Goal: Task Accomplishment & Management: Manage account settings

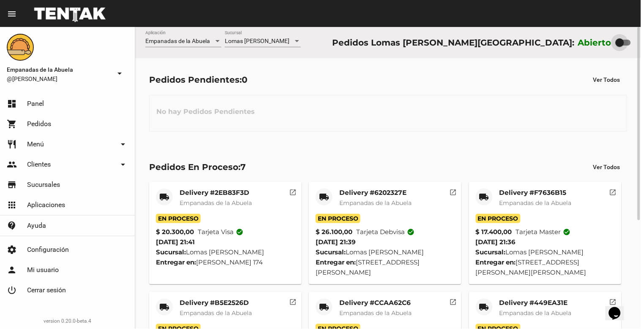
drag, startPoint x: 0, startPoint y: 0, endPoint x: 549, endPoint y: 29, distance: 549.9
click at [549, 29] on div "Empanadas de la Abuela Aplicación [GEOGRAPHIC_DATA][PERSON_NAME] [GEOGRAPHIC_DA…" at bounding box center [388, 42] width 506 height 31
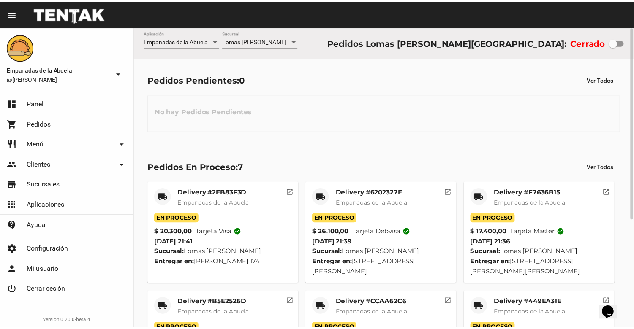
scroll to position [169, 0]
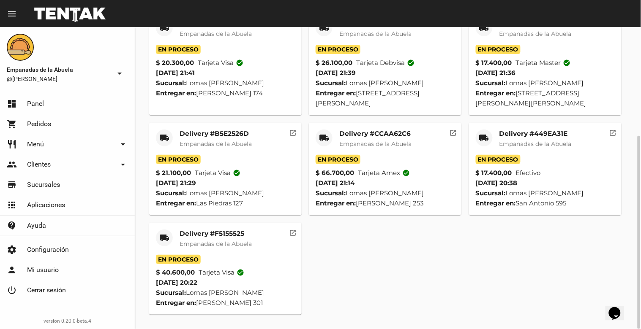
click at [210, 233] on mat-card-title "Delivery #F5155525" at bounding box center [216, 234] width 72 height 8
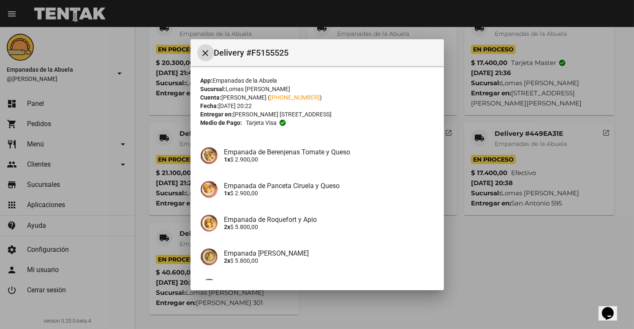
scroll to position [157, 0]
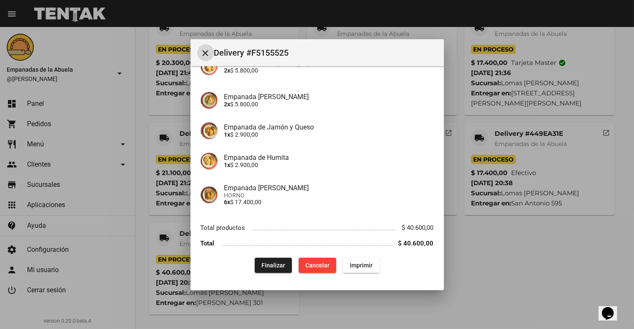
click at [273, 265] on span "Finalizar" at bounding box center [273, 265] width 24 height 7
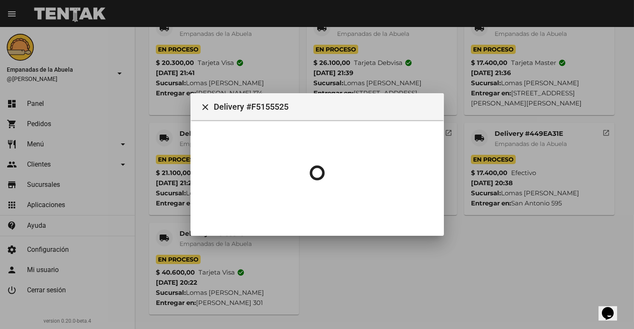
scroll to position [0, 0]
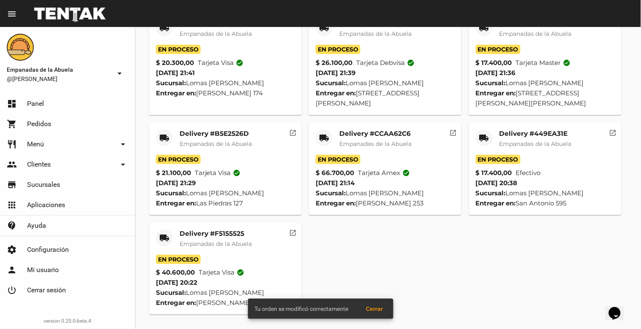
click at [523, 134] on mat-card-title "Delivery #449EA31E" at bounding box center [535, 134] width 72 height 8
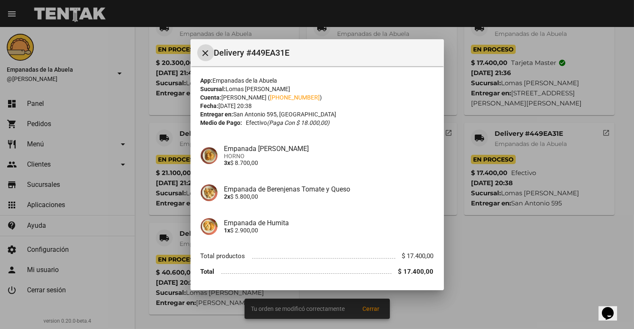
scroll to position [28, 0]
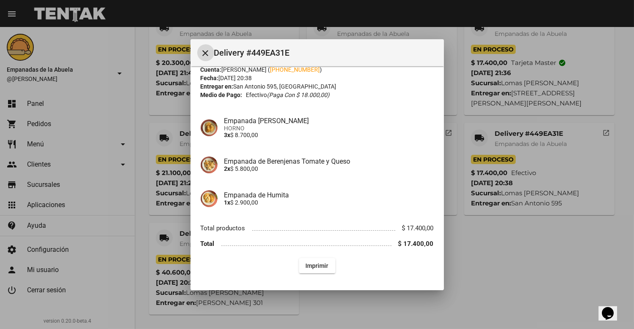
click at [521, 105] on div at bounding box center [317, 164] width 634 height 329
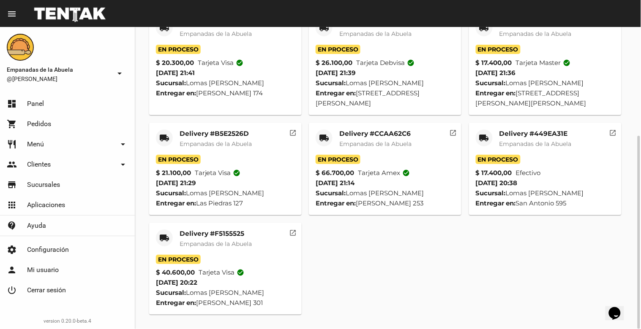
click at [382, 130] on mat-card-title "Delivery #CCAA62C6" at bounding box center [375, 134] width 72 height 8
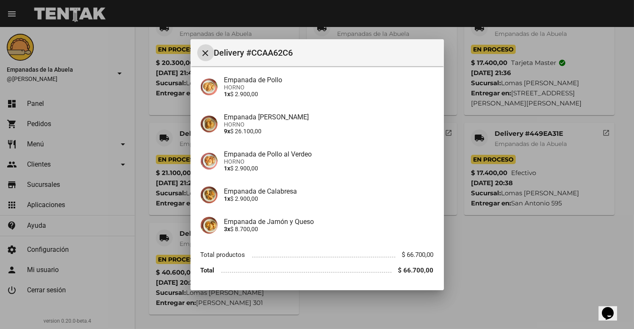
scroll to position [261, 0]
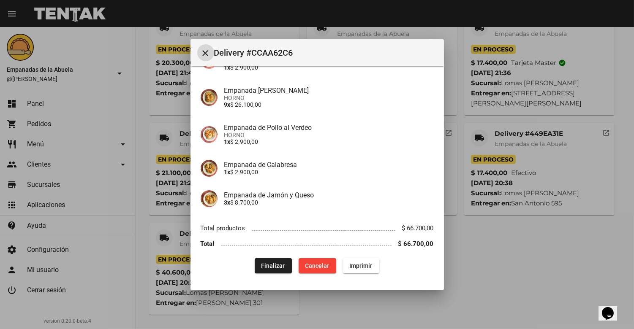
click at [263, 263] on span "Finalizar" at bounding box center [273, 266] width 24 height 7
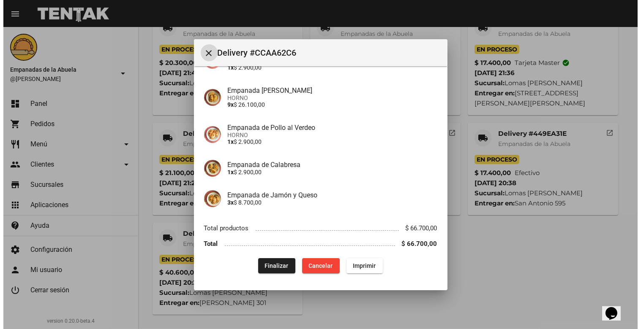
scroll to position [0, 0]
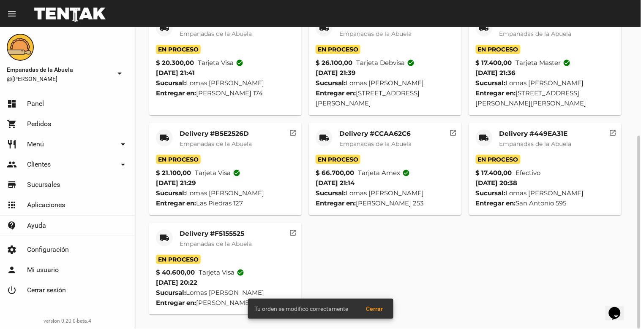
click at [229, 133] on mat-card-title "Delivery #B5E2526D" at bounding box center [216, 134] width 72 height 8
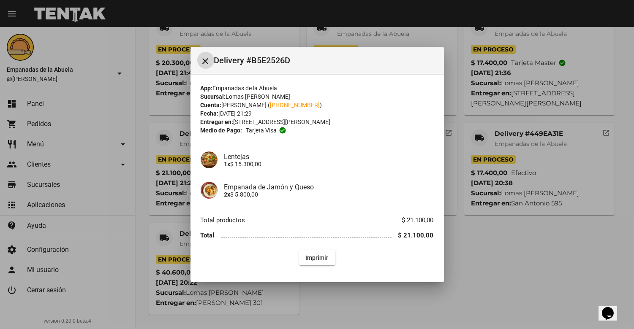
click at [474, 232] on div at bounding box center [317, 164] width 634 height 329
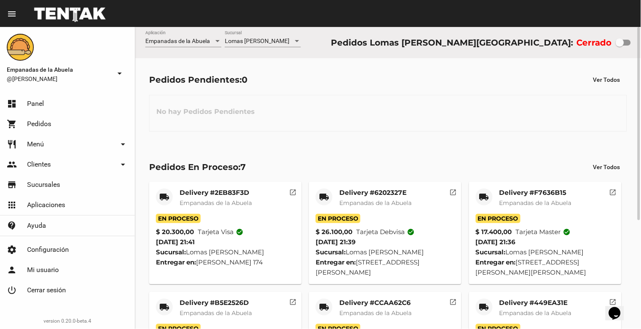
click at [517, 197] on mat-card-title "Delivery #F7636B15" at bounding box center [535, 193] width 72 height 8
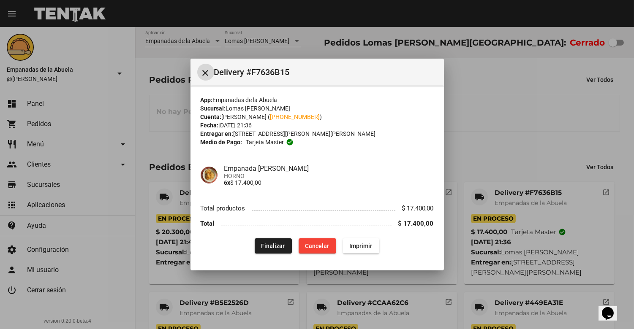
click at [265, 240] on div "App: Empanadas de la Abuela Sucursal: [GEOGRAPHIC_DATA][PERSON_NAME] Cuenta: [P…" at bounding box center [317, 175] width 233 height 158
click at [280, 247] on span "Finalizar" at bounding box center [273, 246] width 24 height 7
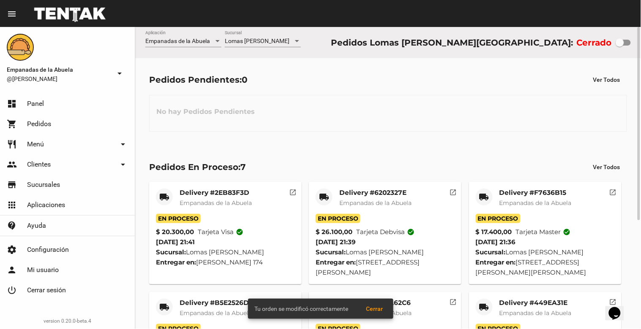
click at [374, 196] on mat-card-title "Delivery #6202327E" at bounding box center [375, 193] width 72 height 8
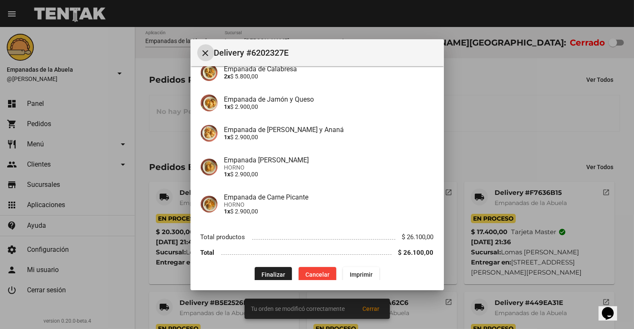
scroll to position [150, 0]
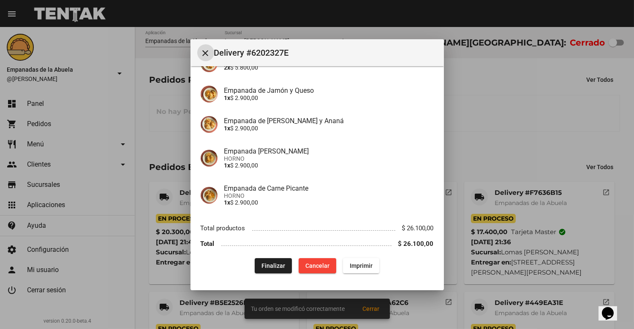
click at [278, 269] on button "Finalizar" at bounding box center [273, 266] width 37 height 15
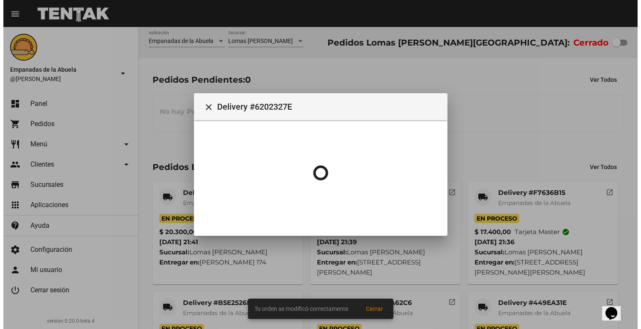
scroll to position [0, 0]
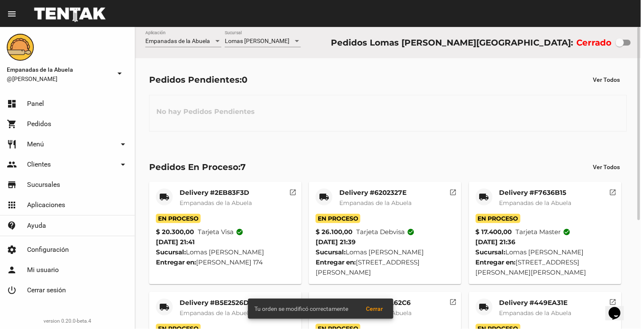
click at [215, 193] on mat-card-title "Delivery #2EB83F3D" at bounding box center [216, 193] width 72 height 8
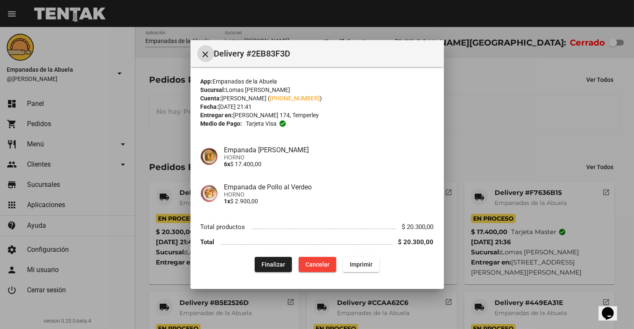
click at [272, 264] on span "Finalizar" at bounding box center [273, 264] width 24 height 7
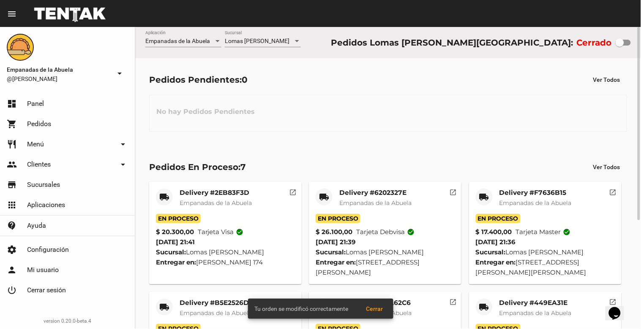
scroll to position [169, 0]
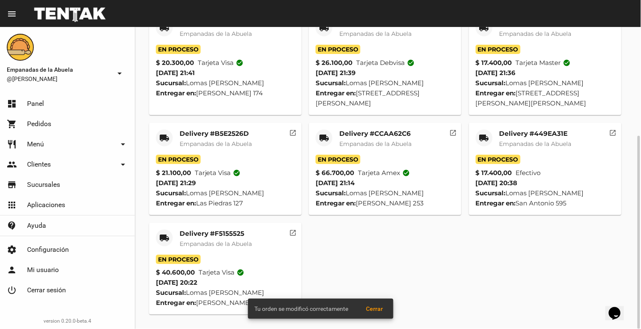
click at [237, 136] on mat-card-title "Delivery #B5E2526D" at bounding box center [216, 134] width 72 height 8
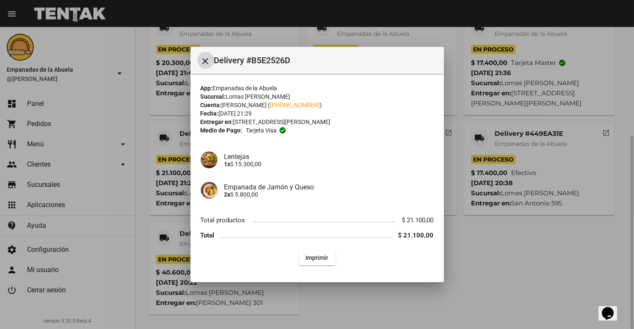
drag, startPoint x: 551, startPoint y: 241, endPoint x: 544, endPoint y: 235, distance: 9.3
click at [550, 241] on div at bounding box center [317, 164] width 634 height 329
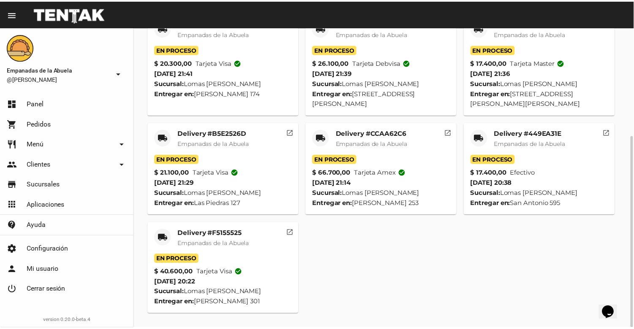
scroll to position [0, 0]
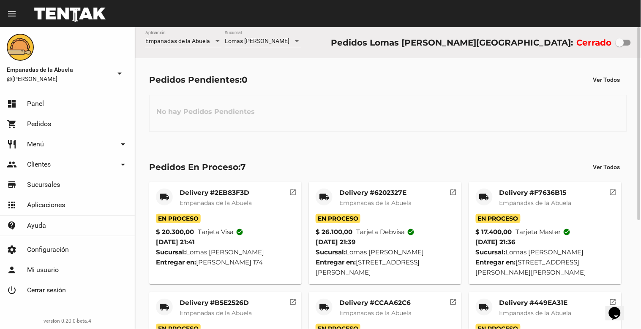
click at [380, 193] on mat-card-title "Delivery #6202327E" at bounding box center [375, 193] width 72 height 8
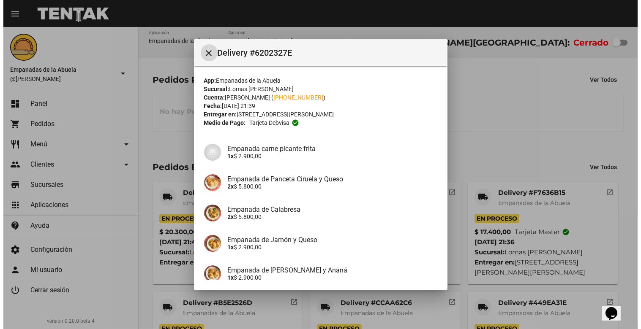
scroll to position [150, 0]
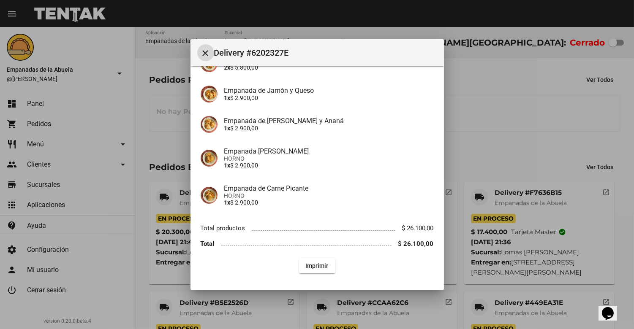
click at [536, 100] on div at bounding box center [317, 164] width 634 height 329
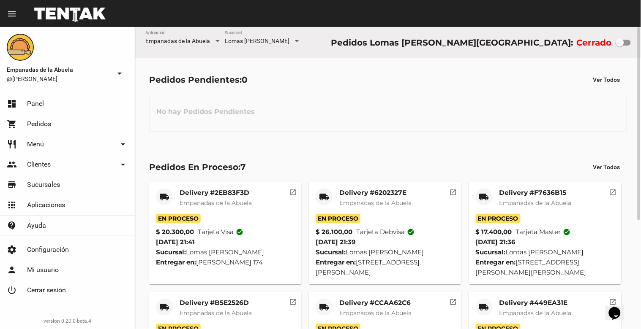
click at [299, 41] on div at bounding box center [297, 41] width 4 height 2
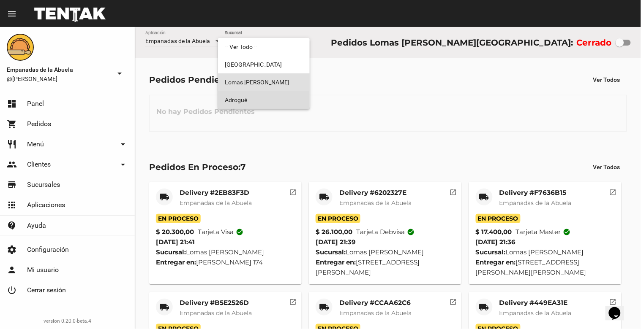
click at [286, 95] on span "Adrogué" at bounding box center [264, 100] width 78 height 18
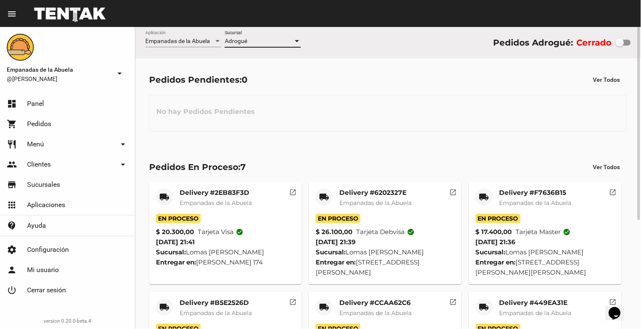
click at [297, 42] on div at bounding box center [297, 41] width 4 height 2
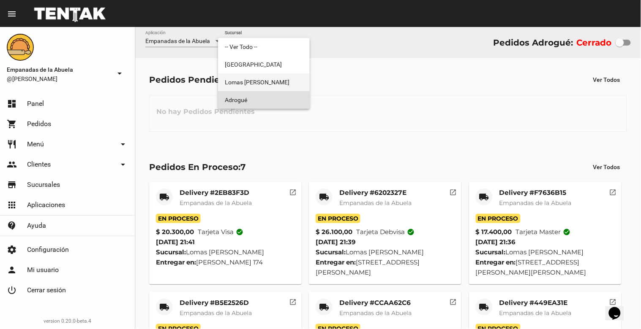
click at [287, 84] on span "Lomas [PERSON_NAME]" at bounding box center [264, 83] width 78 height 18
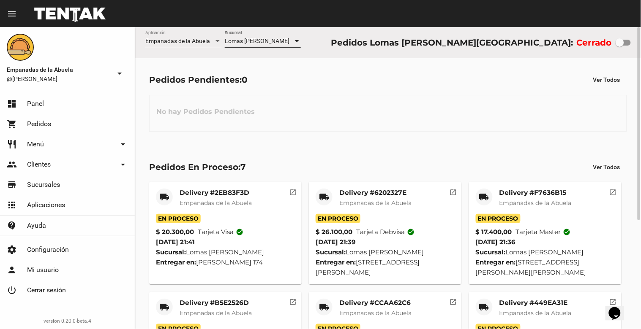
click at [297, 40] on div at bounding box center [297, 41] width 8 height 7
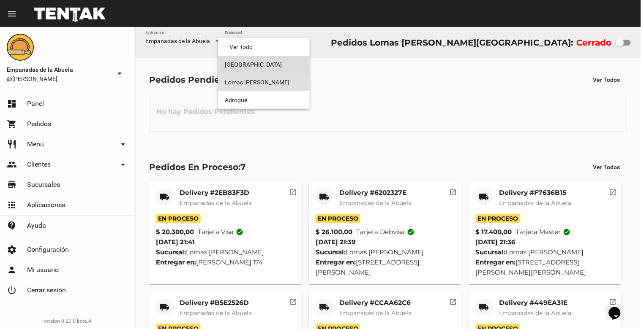
click at [288, 65] on span "[GEOGRAPHIC_DATA]" at bounding box center [264, 65] width 78 height 18
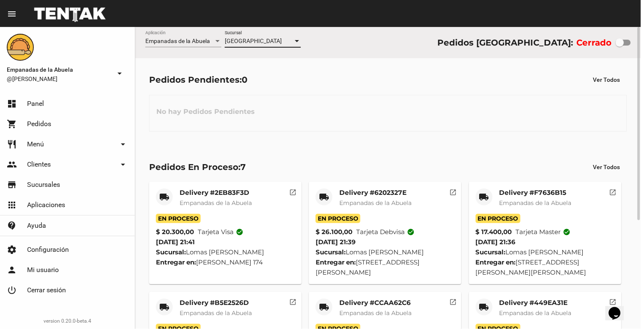
click at [296, 41] on div at bounding box center [297, 41] width 4 height 2
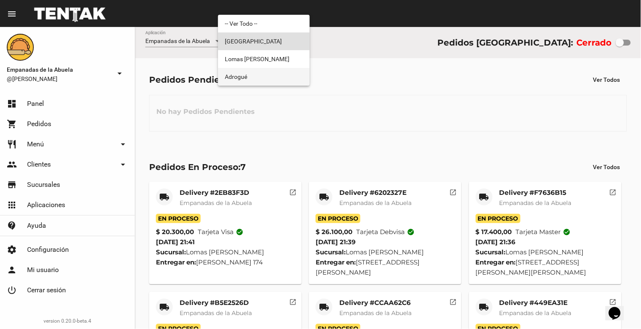
click at [288, 81] on span "Adrogué" at bounding box center [264, 77] width 78 height 18
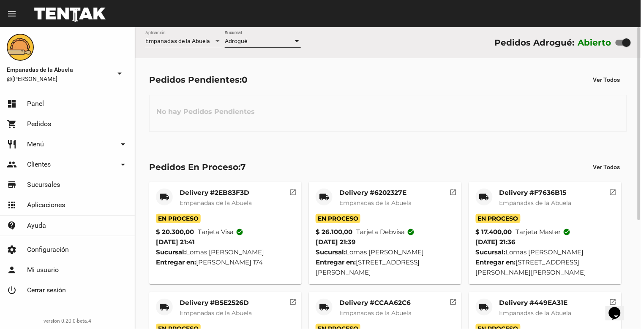
click at [296, 40] on div at bounding box center [297, 41] width 4 height 2
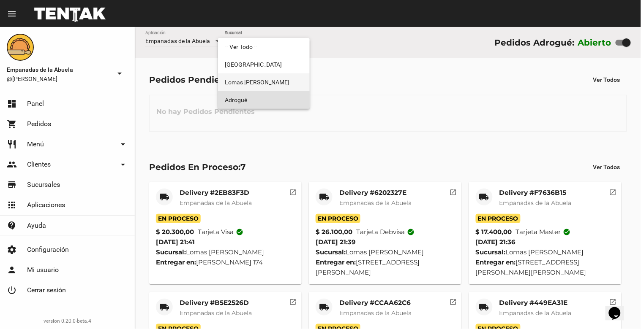
click at [291, 79] on span "Lomas [PERSON_NAME]" at bounding box center [264, 83] width 78 height 18
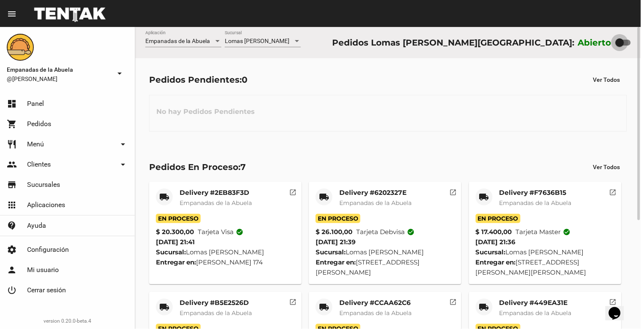
drag, startPoint x: 628, startPoint y: 45, endPoint x: 518, endPoint y: 63, distance: 111.3
click at [518, 63] on flou-dashboard-view "Empanadas de la Abuela Aplicación [GEOGRAPHIC_DATA][PERSON_NAME] [GEOGRAPHIC_DA…" at bounding box center [388, 262] width 506 height 471
checkbox input "false"
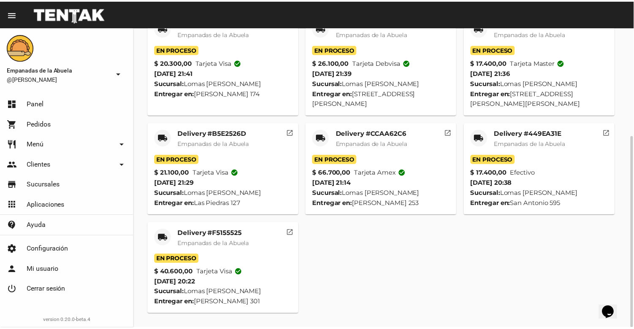
scroll to position [0, 0]
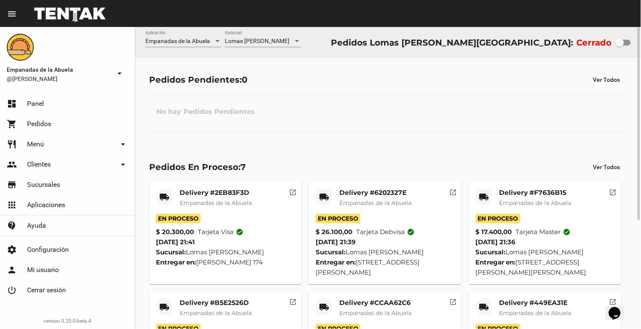
click at [210, 192] on mat-card-title "Delivery #2EB83F3D" at bounding box center [216, 193] width 72 height 8
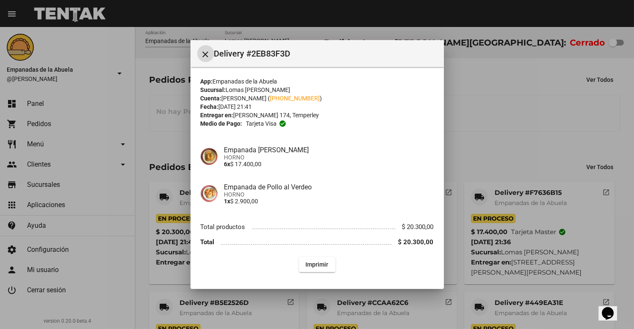
click at [523, 77] on div at bounding box center [317, 164] width 634 height 329
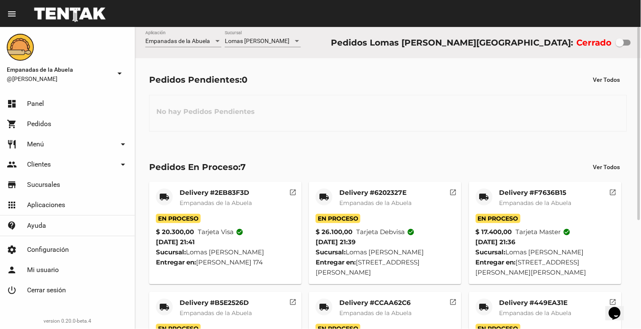
click at [368, 193] on mat-card-title "Delivery #6202327E" at bounding box center [375, 193] width 72 height 8
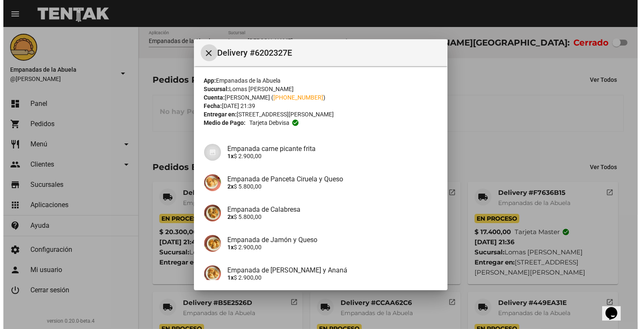
scroll to position [150, 0]
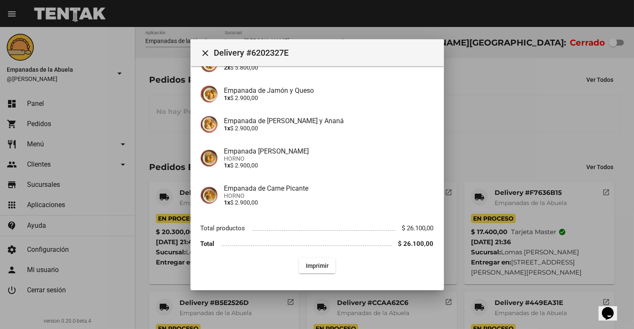
click at [493, 104] on div at bounding box center [317, 164] width 634 height 329
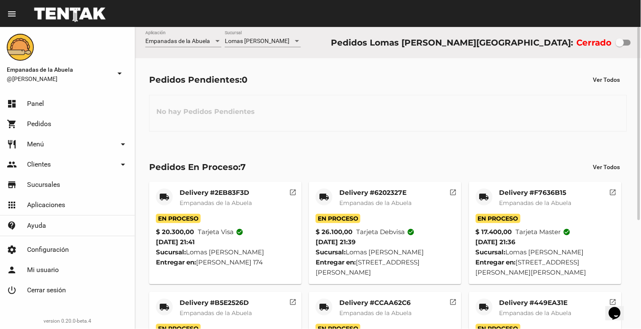
click at [509, 195] on mat-card-title "Delivery #F7636B15" at bounding box center [535, 193] width 72 height 8
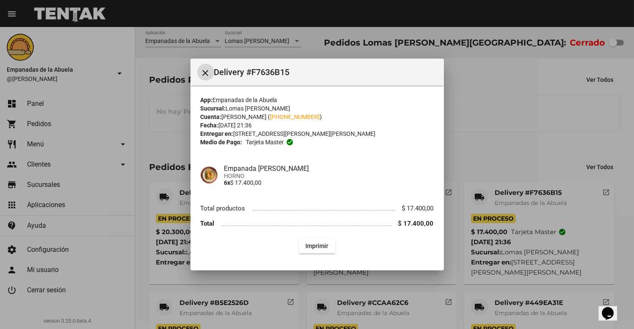
click at [501, 120] on div at bounding box center [317, 164] width 634 height 329
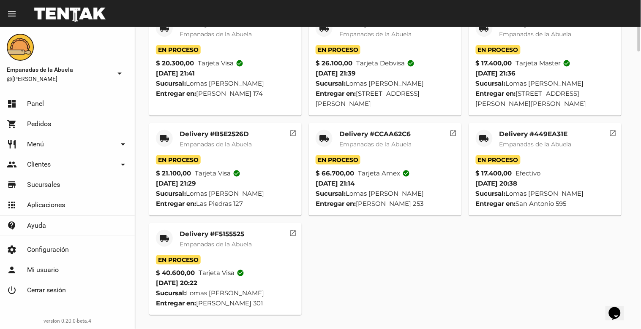
scroll to position [0, 0]
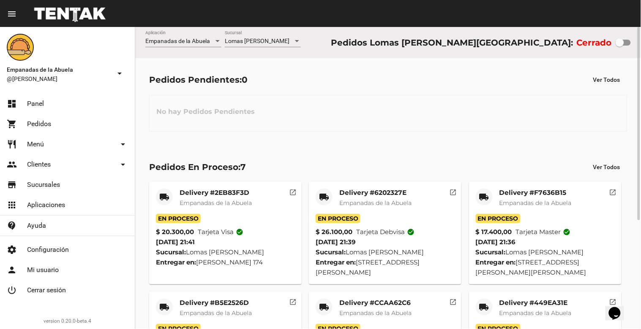
click at [242, 193] on mat-card-title "Delivery #2EB83F3D" at bounding box center [216, 193] width 72 height 8
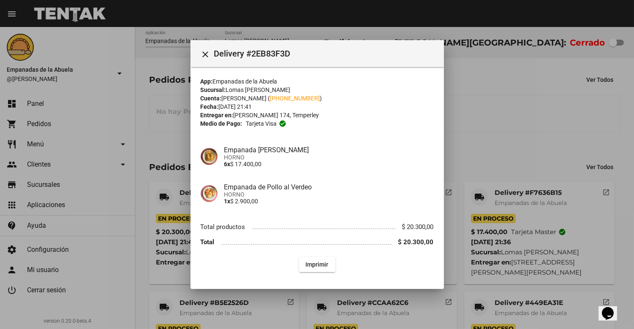
click at [518, 195] on div at bounding box center [317, 164] width 634 height 329
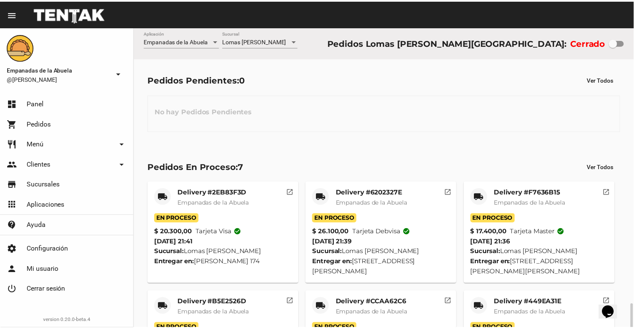
scroll to position [169, 0]
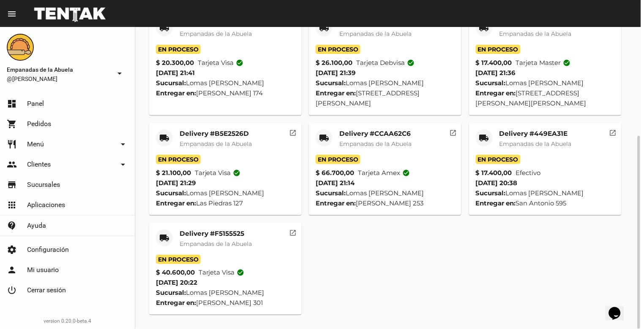
click at [360, 130] on mat-card-title "Delivery #CCAA62C6" at bounding box center [375, 134] width 72 height 8
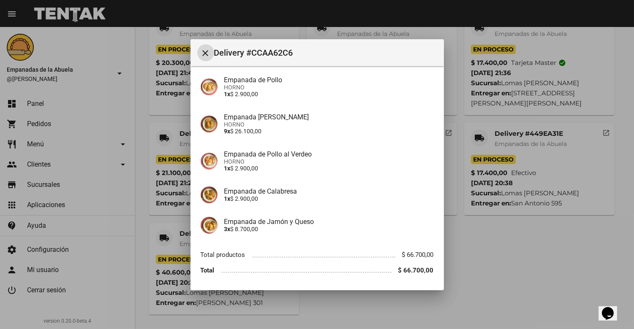
scroll to position [261, 0]
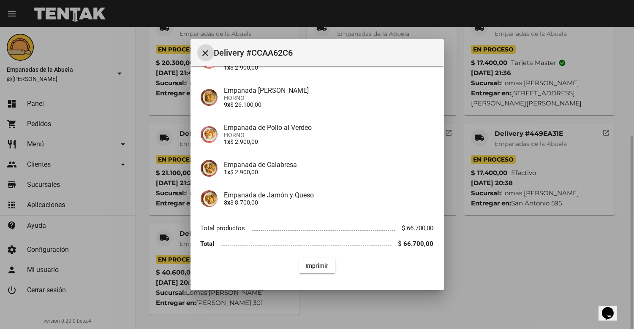
click at [496, 255] on div at bounding box center [317, 164] width 634 height 329
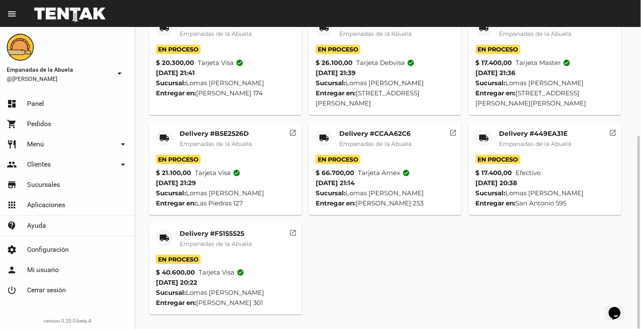
click at [534, 133] on mat-card-title "Delivery #449EA31E" at bounding box center [535, 134] width 72 height 8
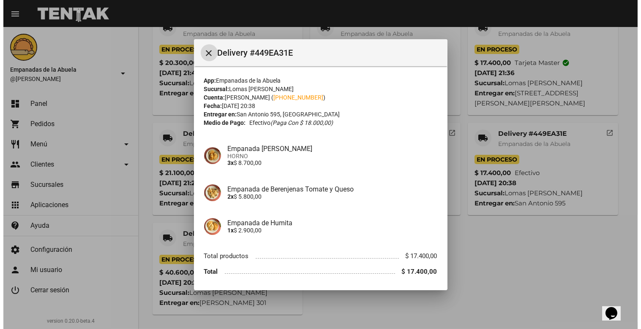
scroll to position [28, 0]
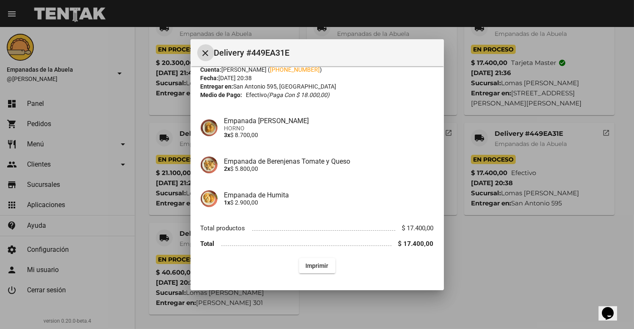
click at [493, 291] on div at bounding box center [317, 164] width 634 height 329
